Goal: Transaction & Acquisition: Purchase product/service

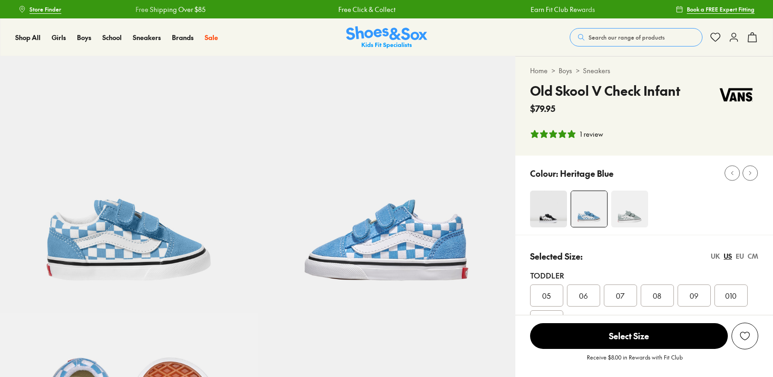
select select "*"
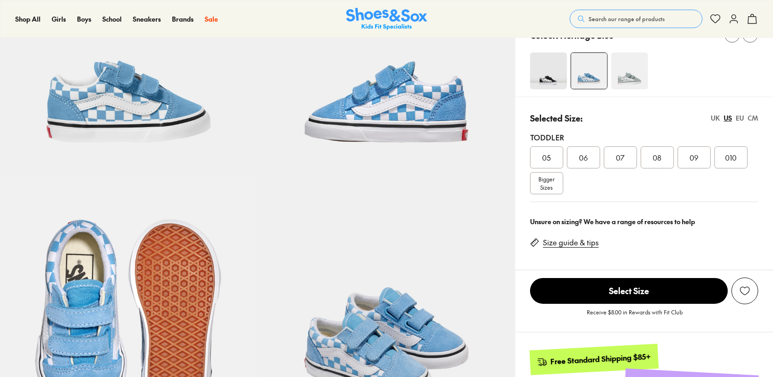
click at [590, 157] on div "06" at bounding box center [583, 158] width 33 height 22
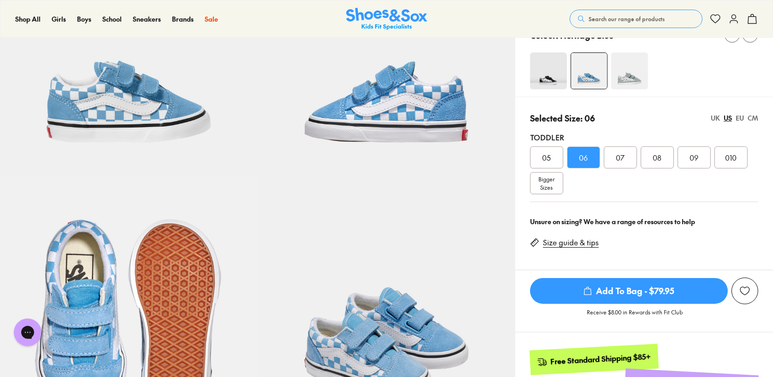
click at [562, 243] on link "Size guide & tips" at bounding box center [571, 243] width 56 height 10
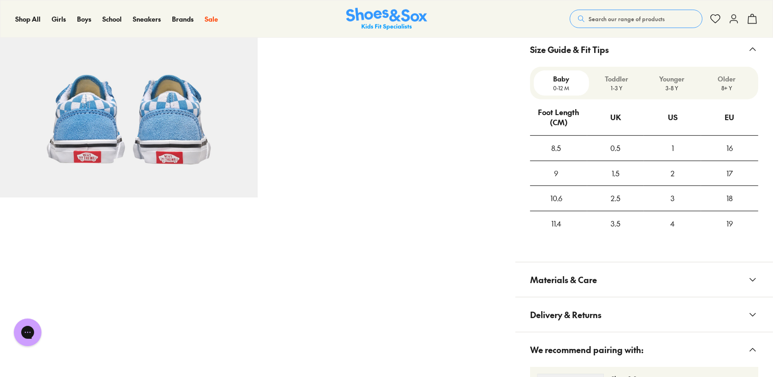
scroll to position [632, 0]
click at [618, 75] on p "Toddler" at bounding box center [617, 79] width 48 height 10
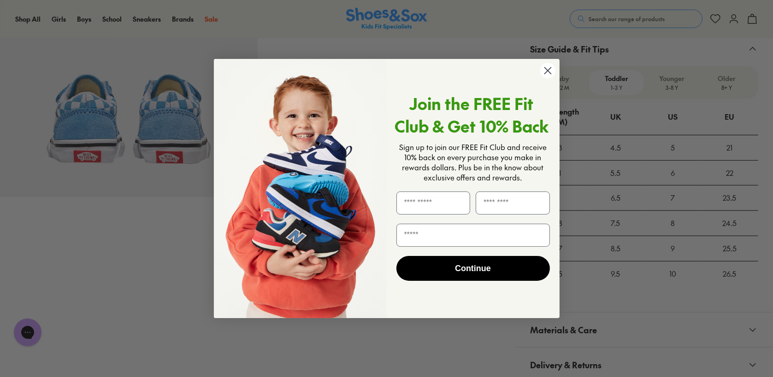
click at [547, 71] on circle "Close dialog" at bounding box center [547, 70] width 15 height 15
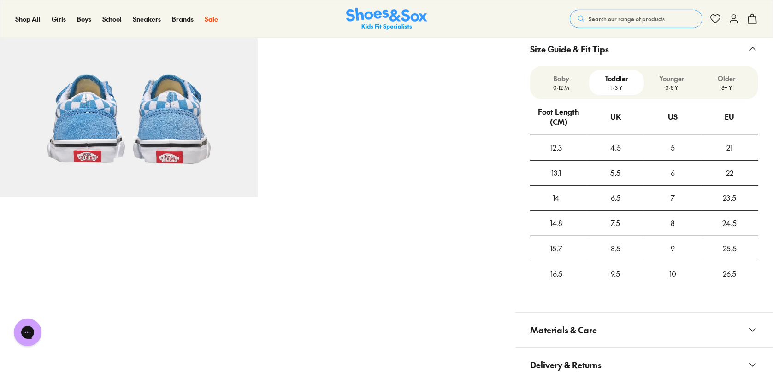
click at [675, 83] on p "3-8 Y" at bounding box center [671, 87] width 48 height 8
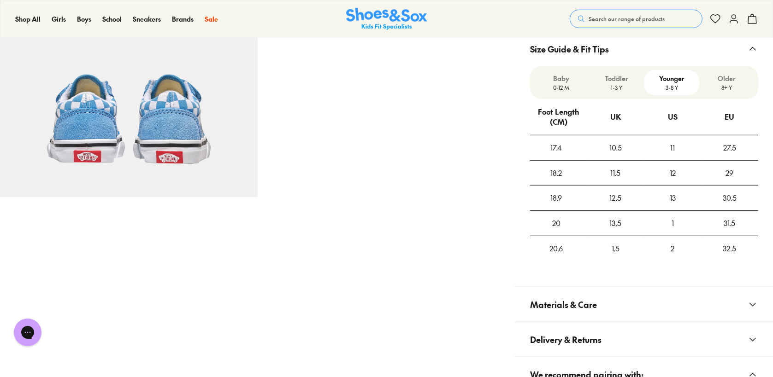
click at [613, 83] on p "1-3 Y" at bounding box center [617, 87] width 48 height 8
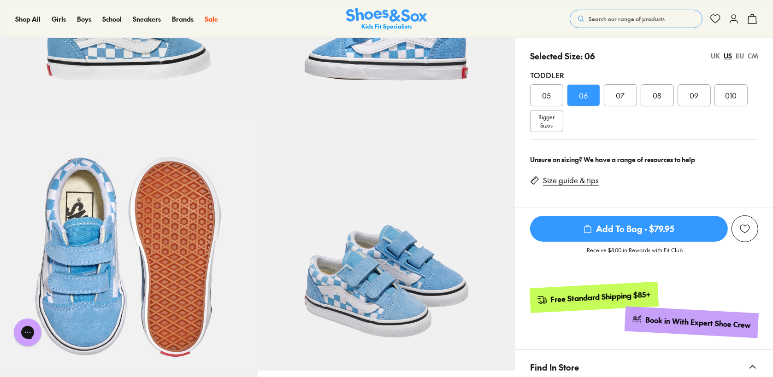
scroll to position [125, 0]
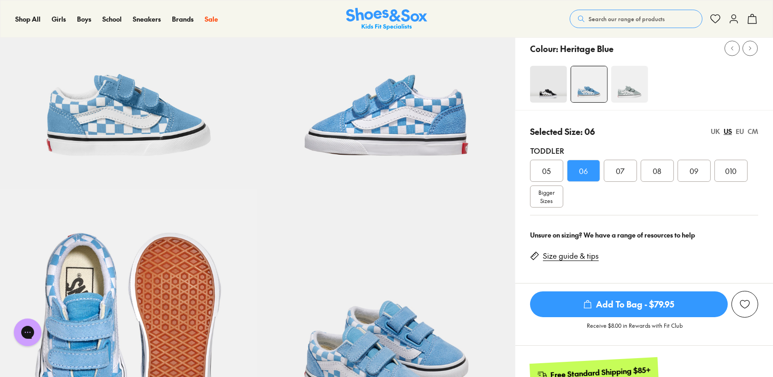
click at [632, 166] on div "07" at bounding box center [620, 171] width 33 height 22
click at [602, 305] on span "Add To Bag - $79.95" at bounding box center [629, 305] width 198 height 26
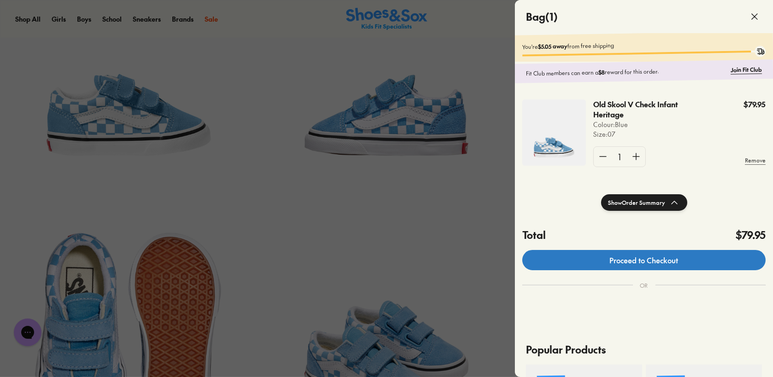
click at [641, 270] on link "Proceed to Checkout" at bounding box center [643, 260] width 243 height 20
